Goal: Task Accomplishment & Management: Manage account settings

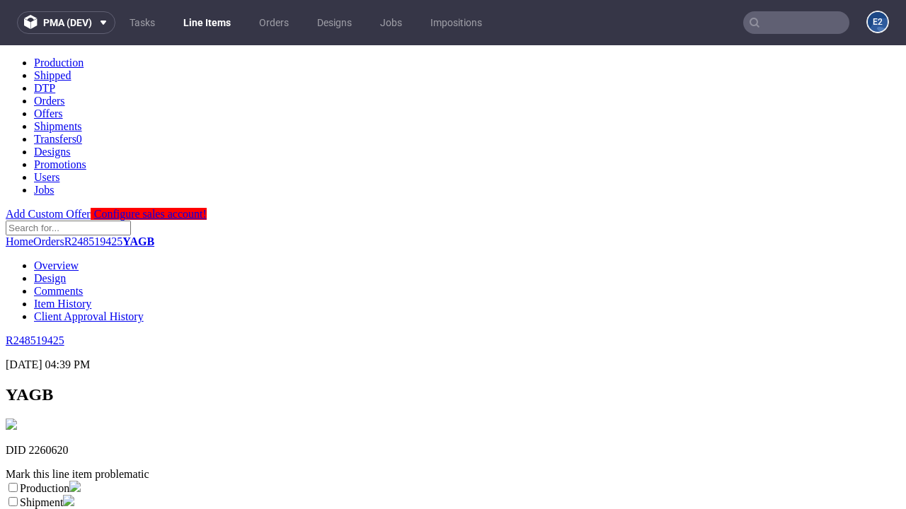
scroll to position [249, 0]
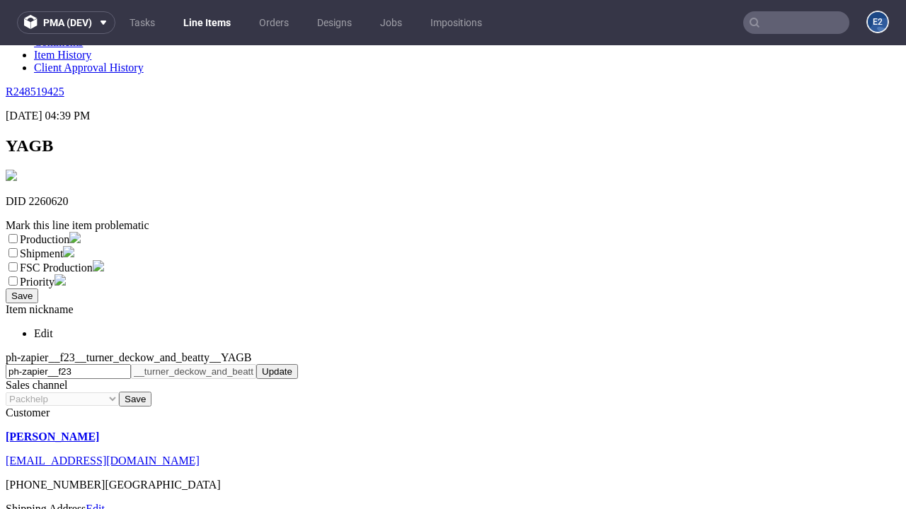
select select "dtp_ca_needed"
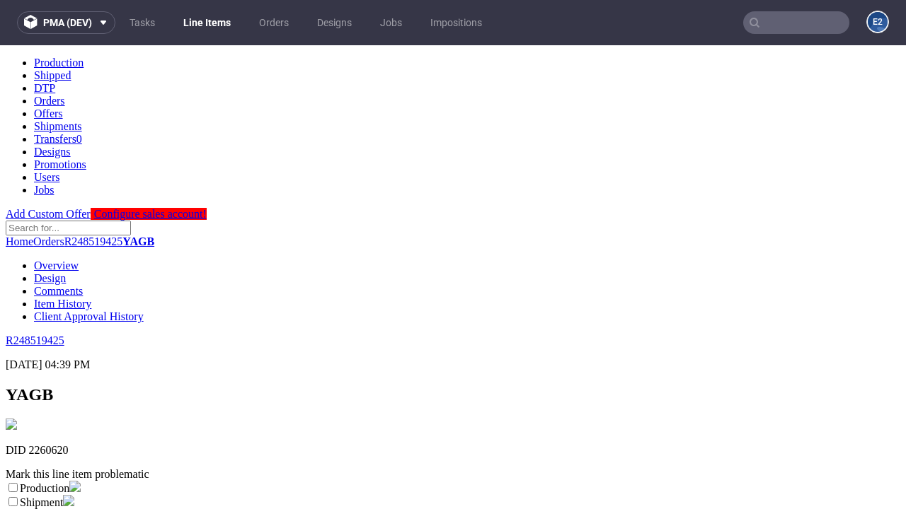
scroll to position [0, 0]
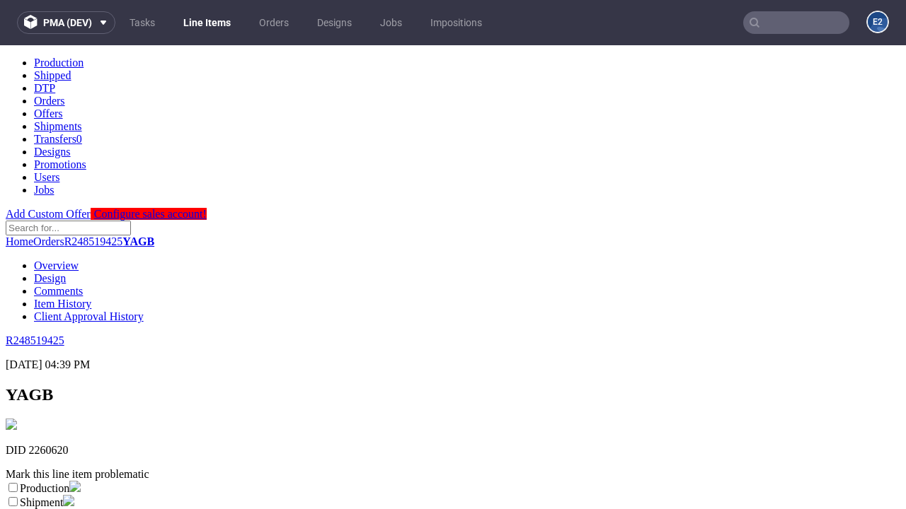
checkbox input "true"
